Goal: Find specific page/section: Find specific page/section

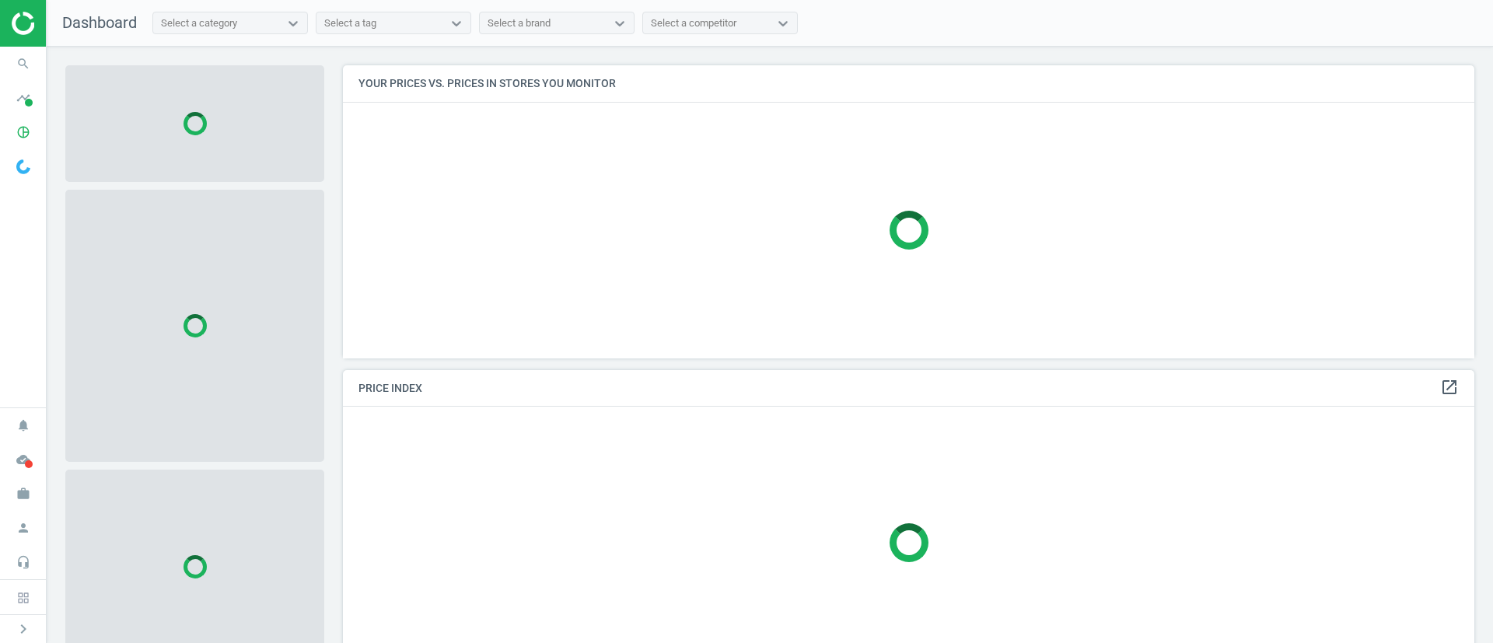
scroll to position [329, 1150]
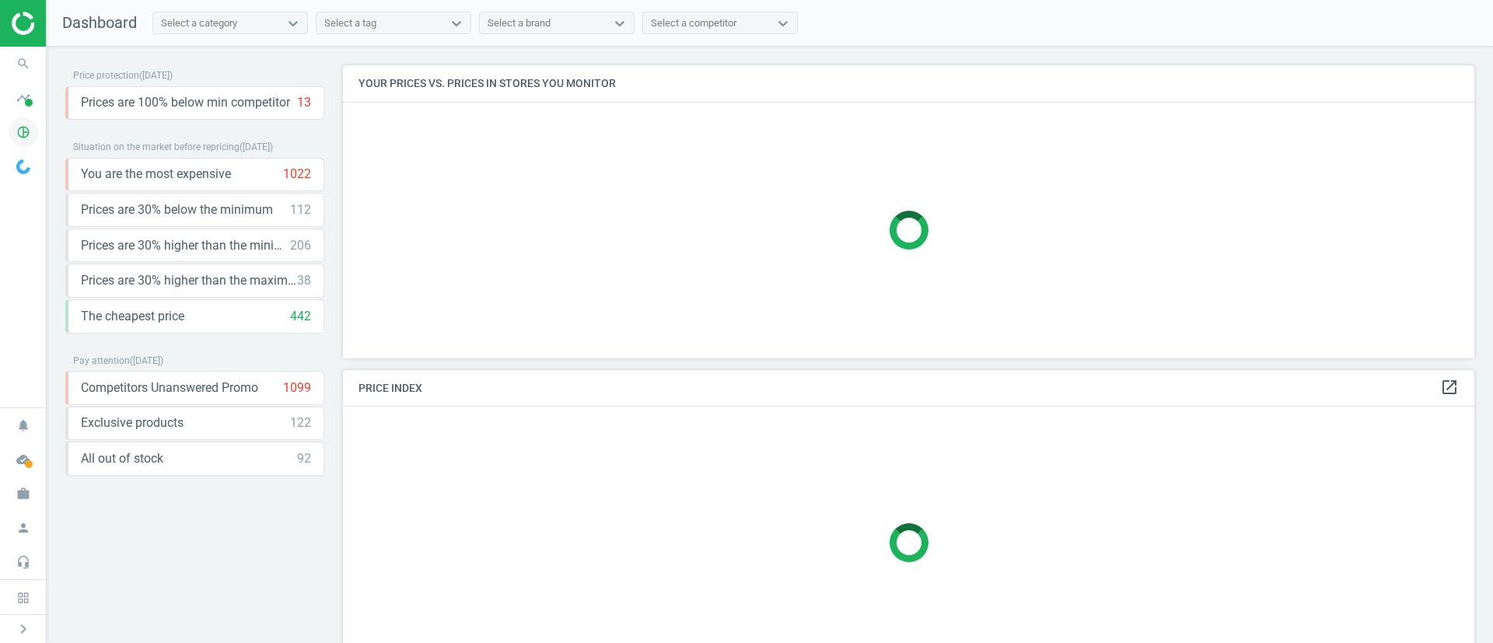
click at [13, 128] on icon "pie_chart_outlined" at bounding box center [24, 132] width 30 height 30
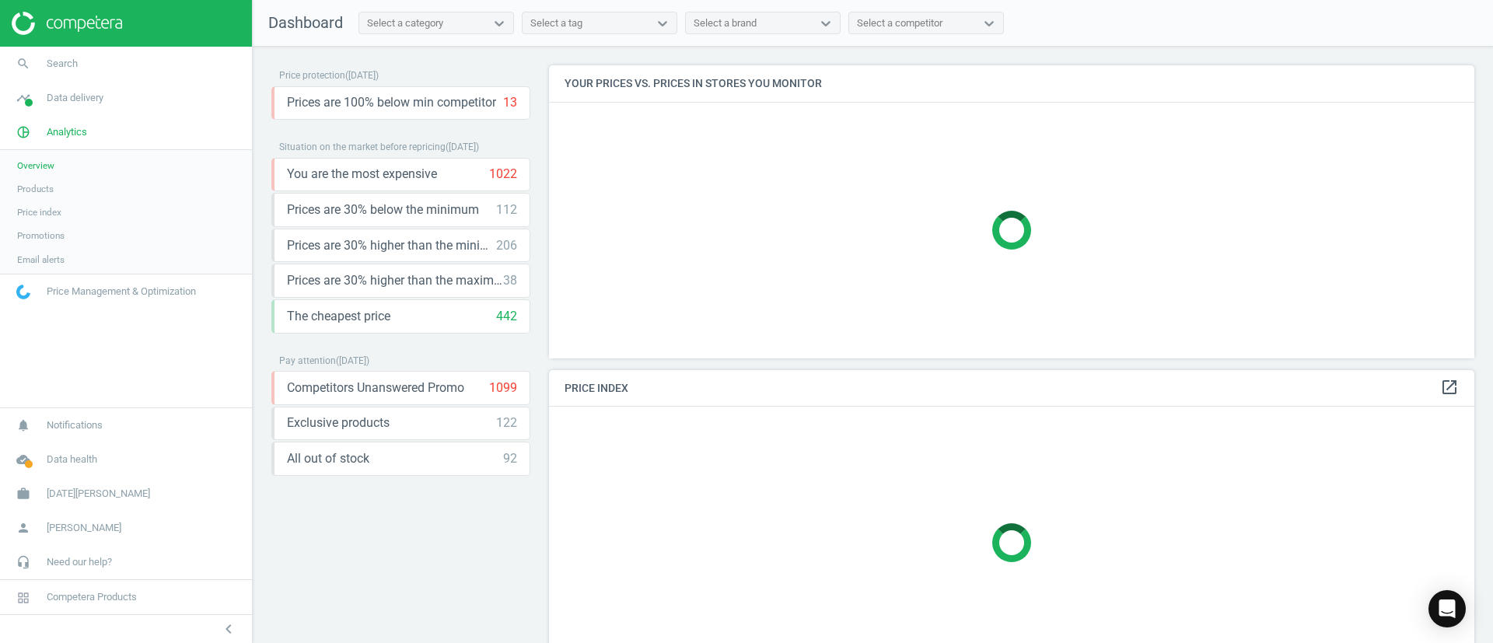
scroll to position [329, 944]
drag, startPoint x: 30, startPoint y: 187, endPoint x: 71, endPoint y: 180, distance: 41.8
click at [30, 188] on span "Products" at bounding box center [35, 189] width 37 height 12
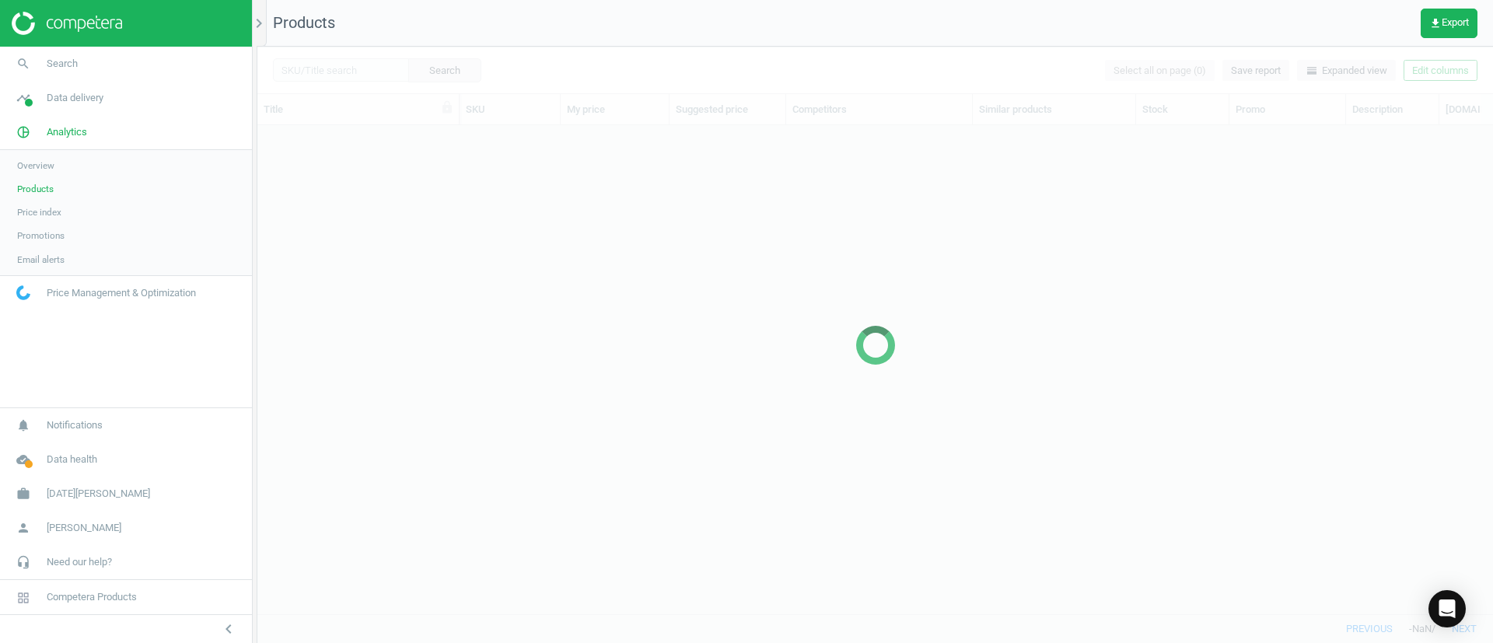
scroll to position [452, 1218]
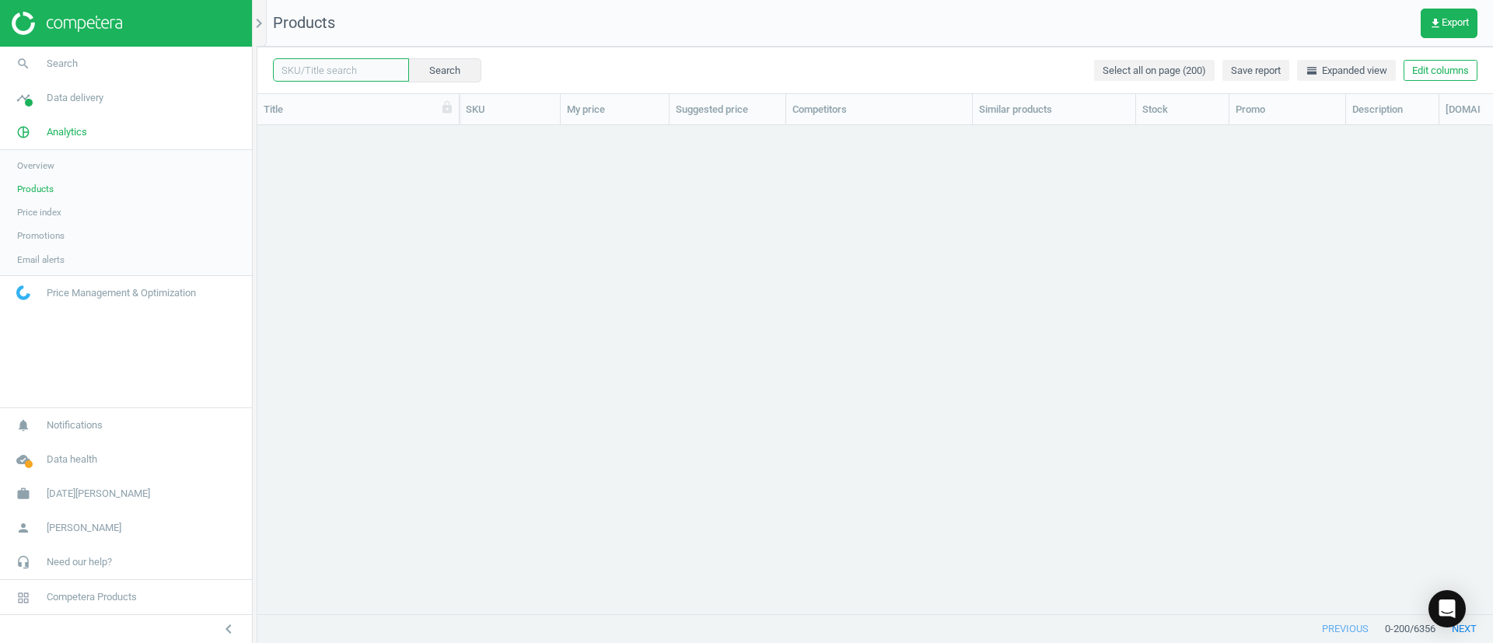
click at [371, 72] on input "text" at bounding box center [341, 69] width 136 height 23
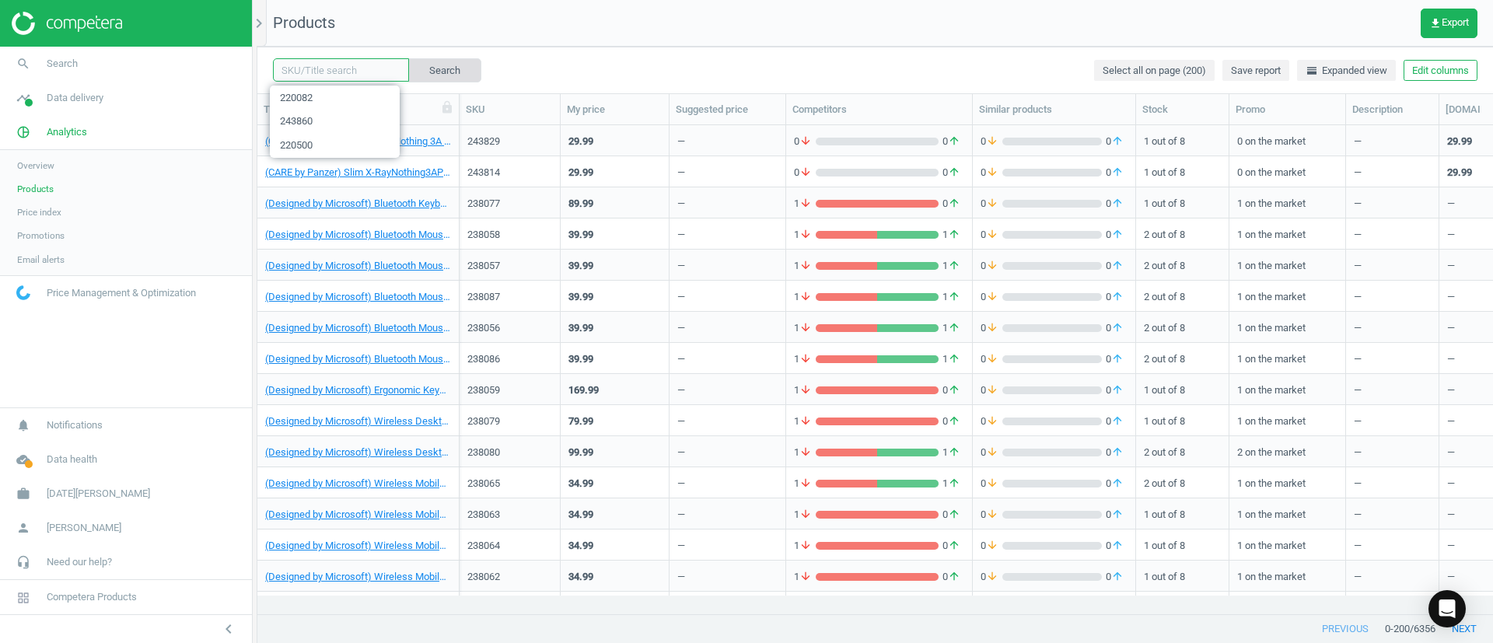
paste input "244677"
type input "244677"
click at [447, 68] on button "Search" at bounding box center [444, 69] width 73 height 23
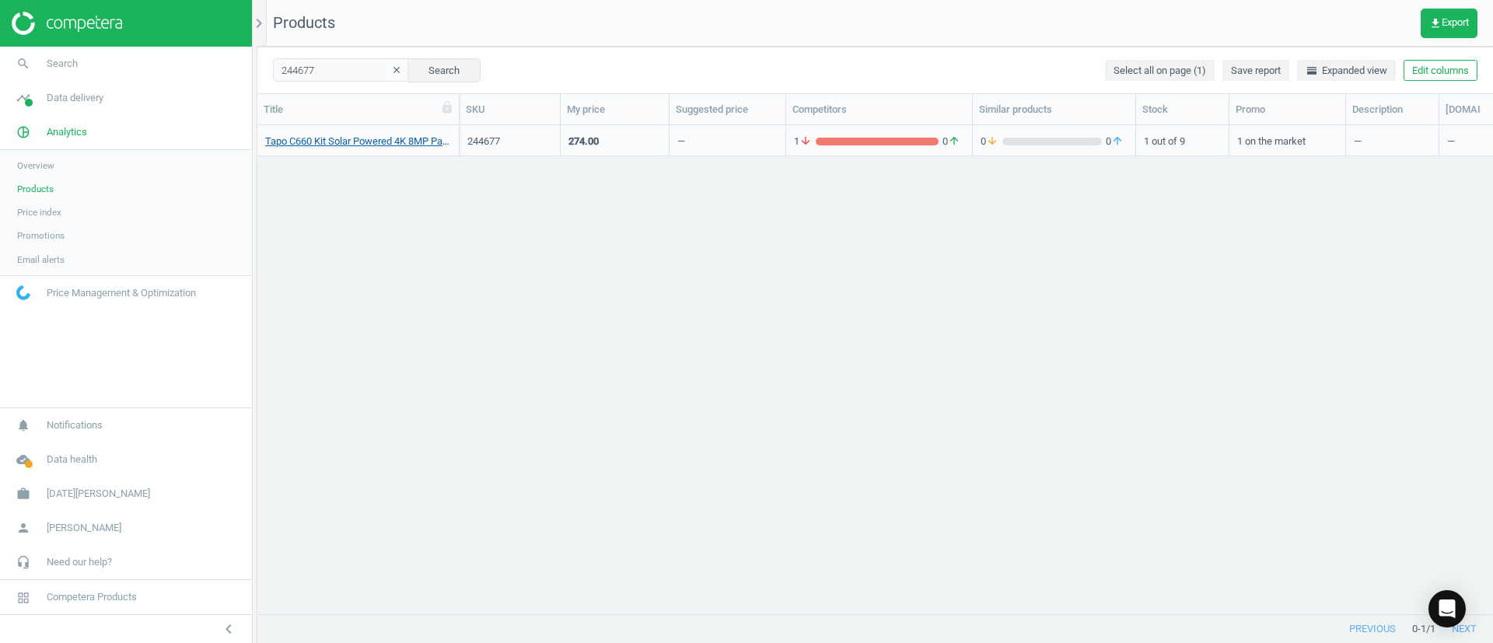
click at [352, 139] on link "Tapo C660 Kit Solar Powered 4K 8MP Pan/Tilt Security Camera Kit" at bounding box center [358, 142] width 186 height 14
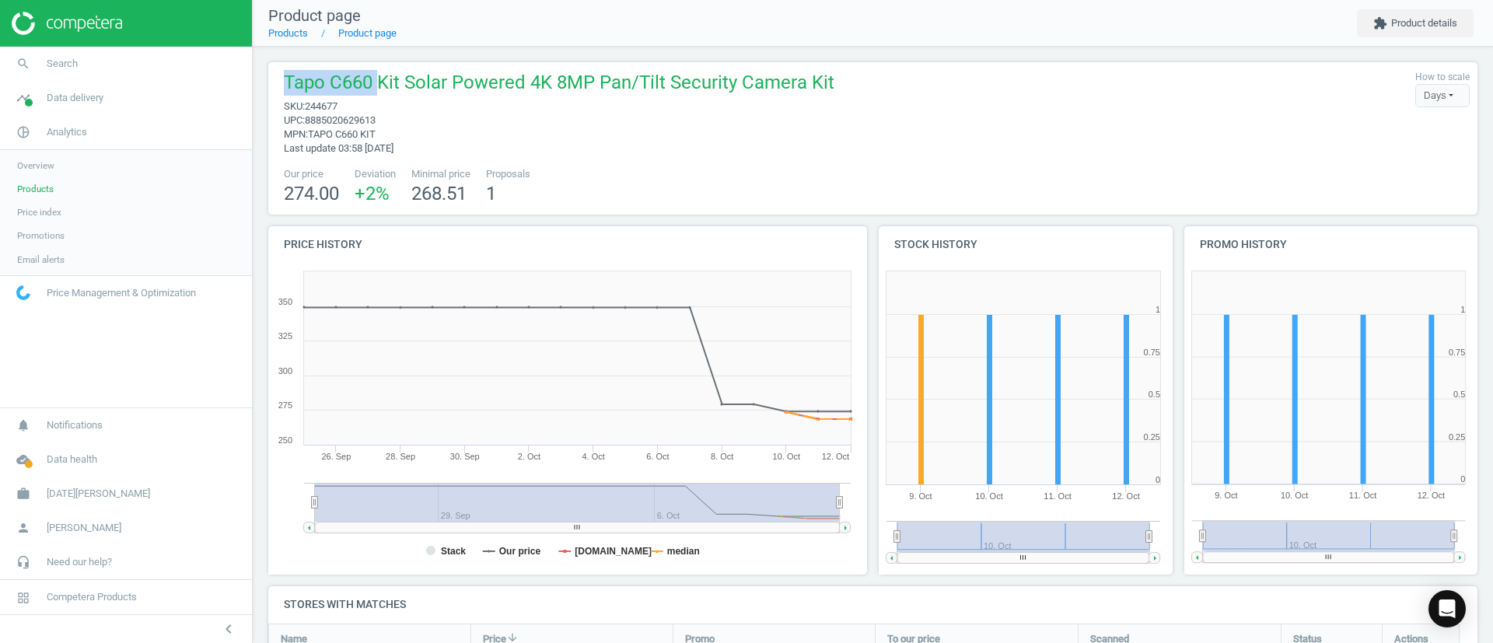
drag, startPoint x: 270, startPoint y: 77, endPoint x: 372, endPoint y: 89, distance: 103.4
click at [372, 89] on div "Tapo C660 Kit Solar Powered 4K 8MP Pan/Tilt Security Camera Kit sku : 244677 up…" at bounding box center [872, 138] width 1209 height 152
copy span "Tapo C660"
click at [33, 192] on span "Products" at bounding box center [35, 189] width 37 height 12
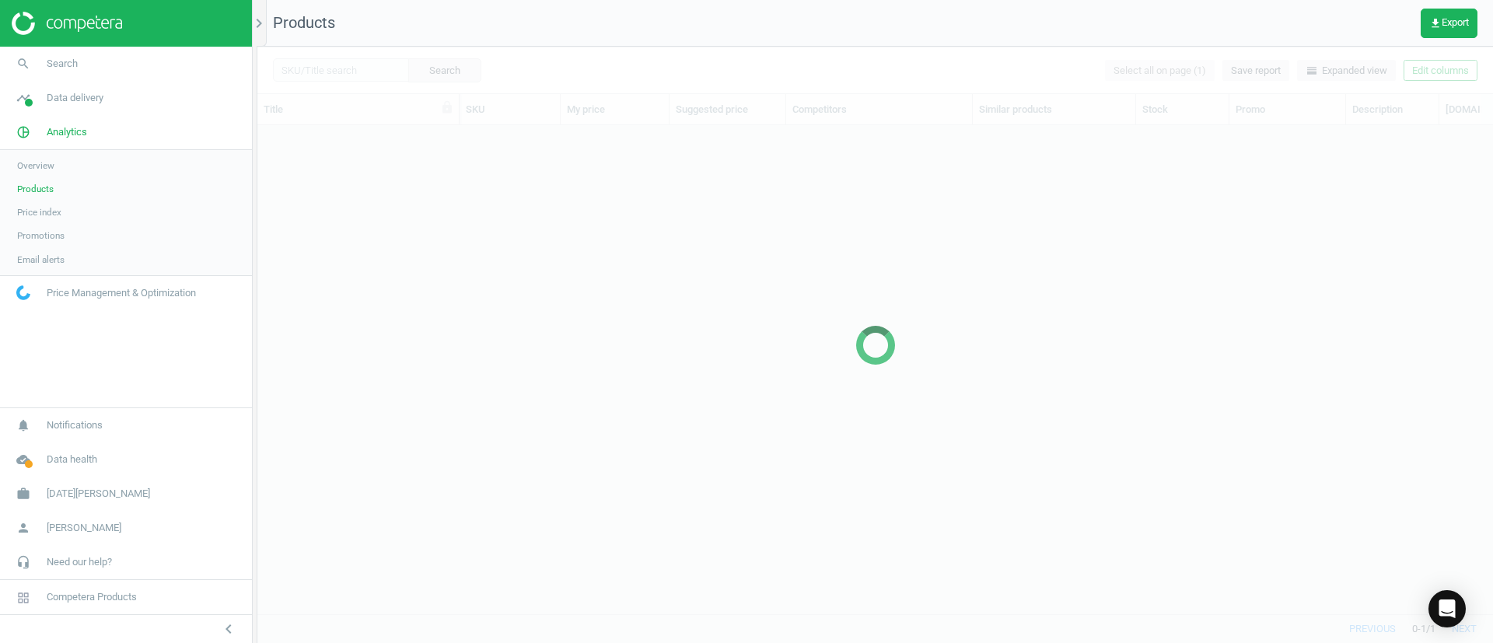
scroll to position [452, 1218]
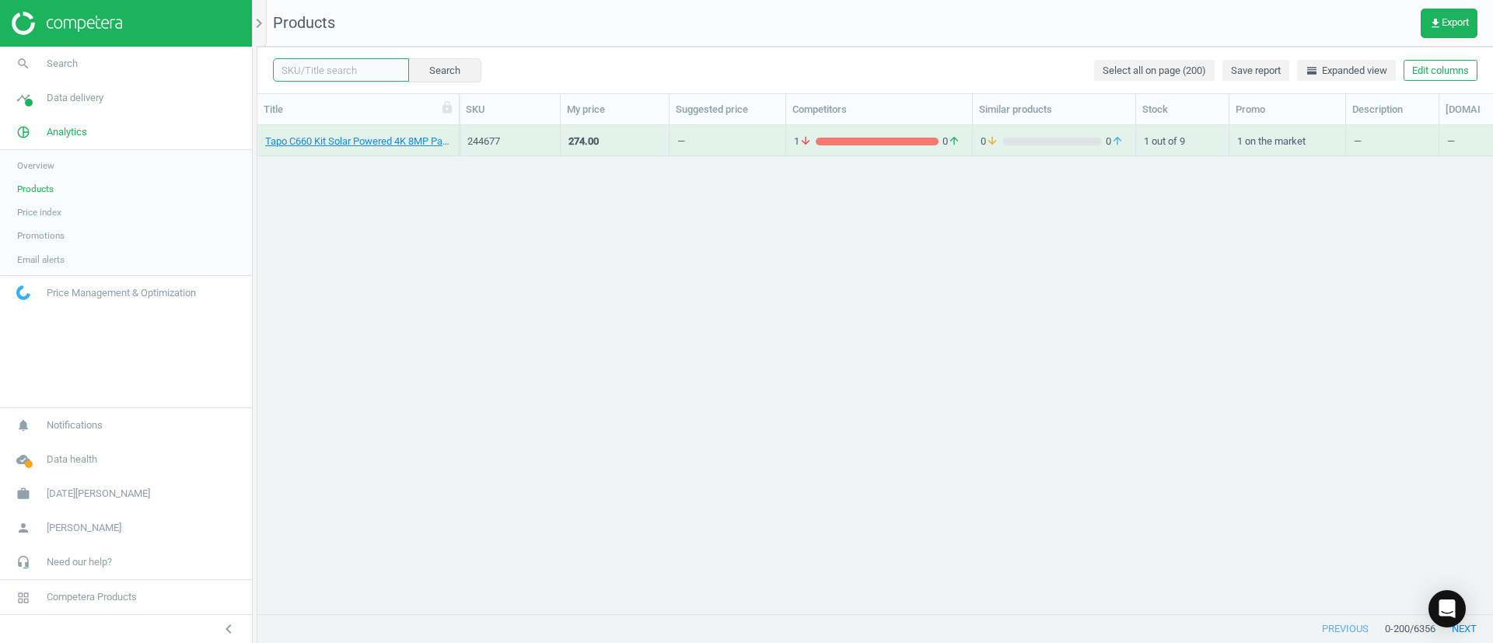
click at [355, 72] on input "text" at bounding box center [341, 69] width 136 height 23
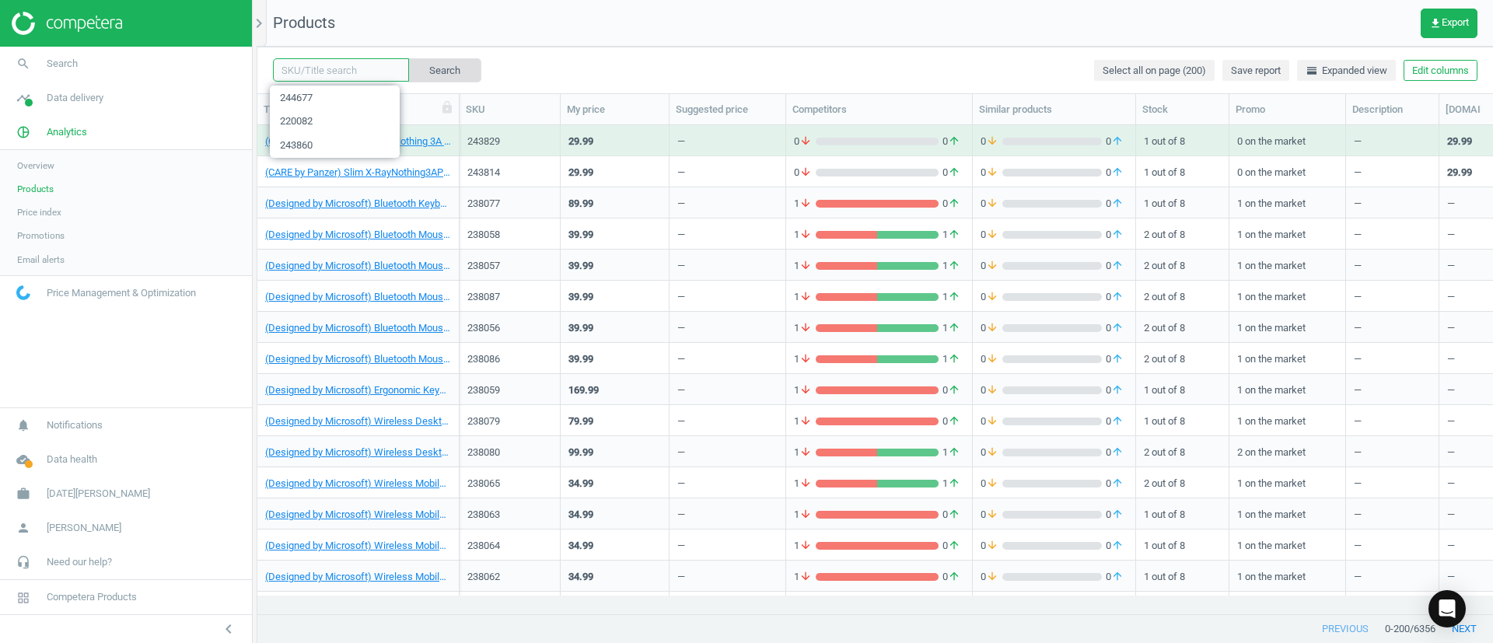
paste input "226949"
type input "226949"
click at [425, 74] on button "Search" at bounding box center [443, 69] width 73 height 23
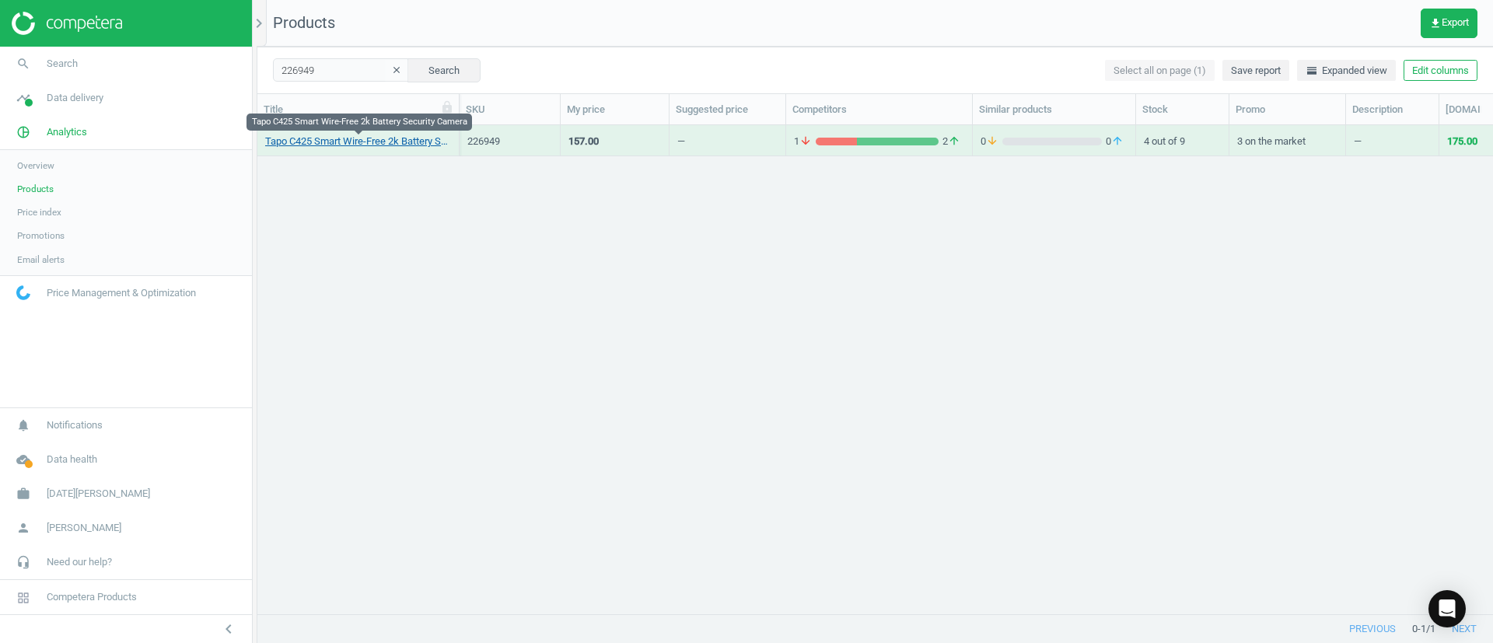
click at [375, 145] on link "Tapo C425 Smart Wire-Free 2k Battery Security Camera" at bounding box center [358, 142] width 186 height 14
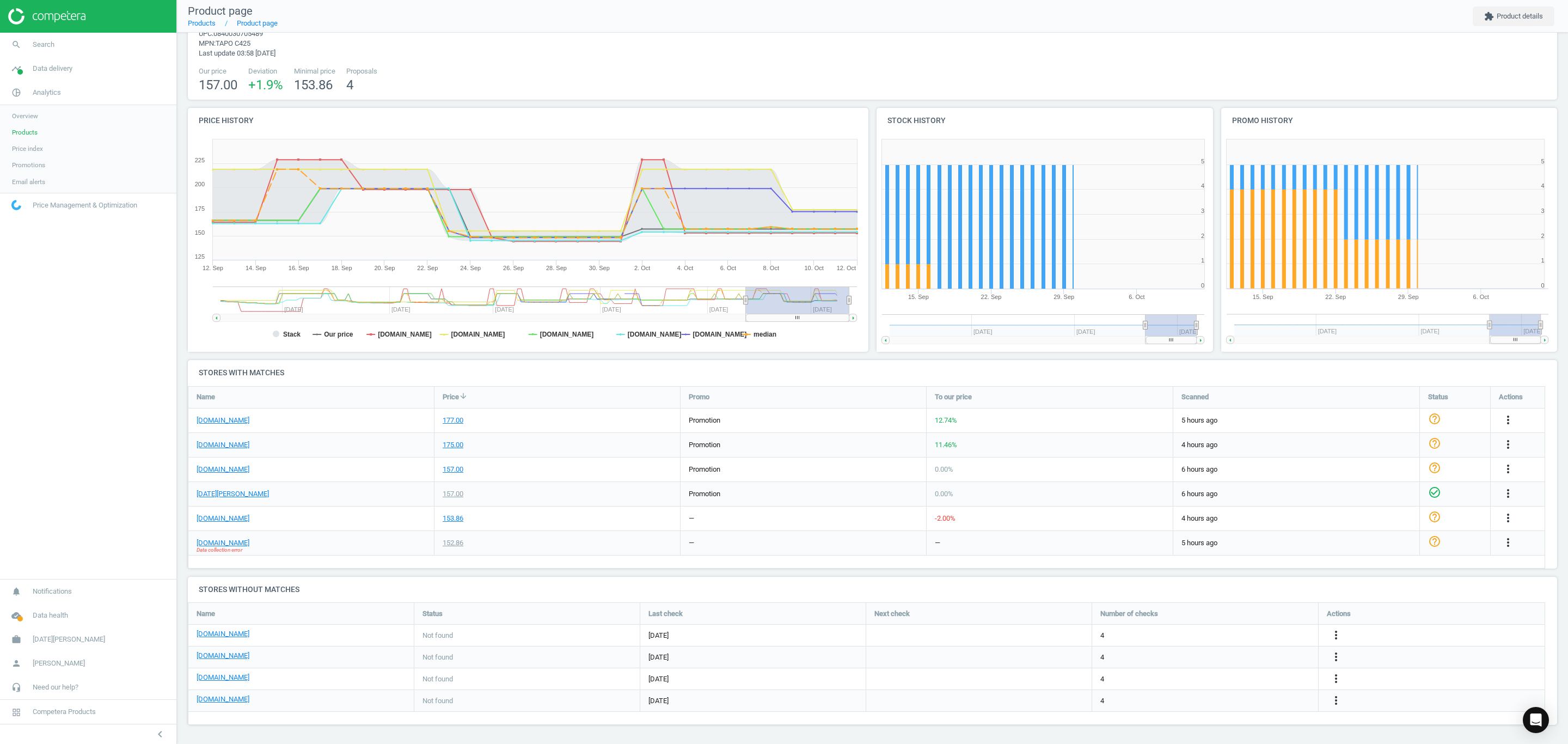
scroll to position [5, 6]
